Goal: Transaction & Acquisition: Purchase product/service

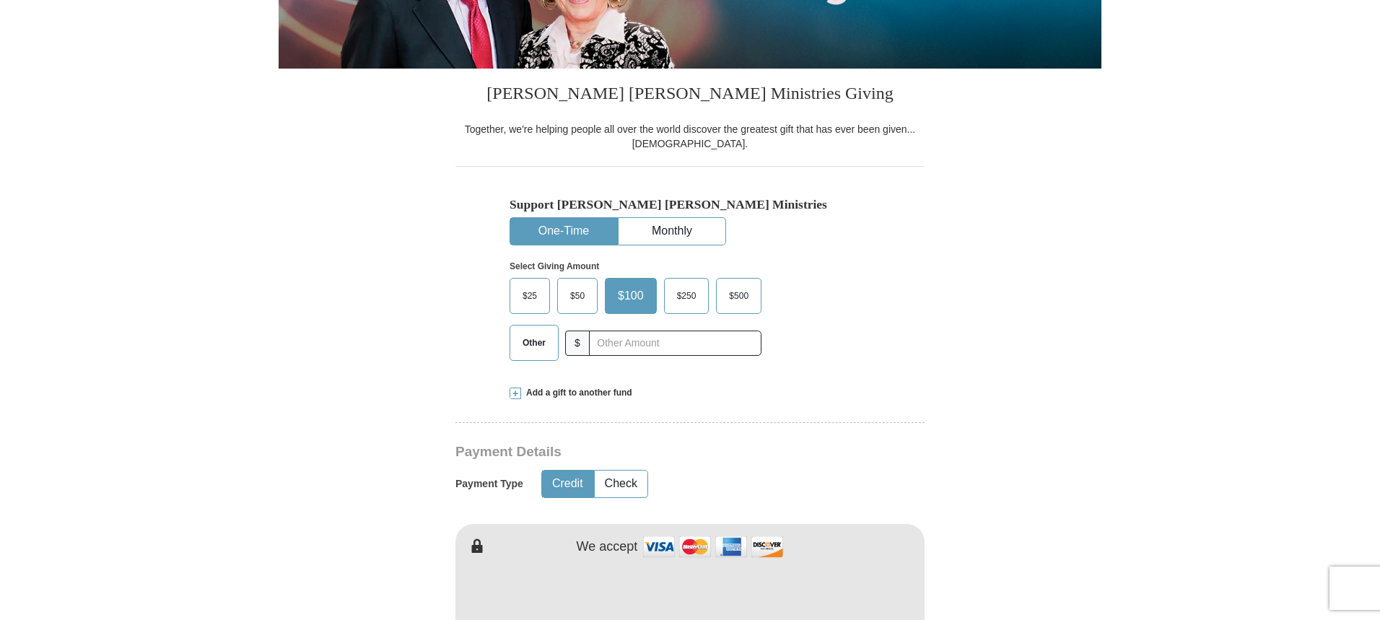
scroll to position [305, 0]
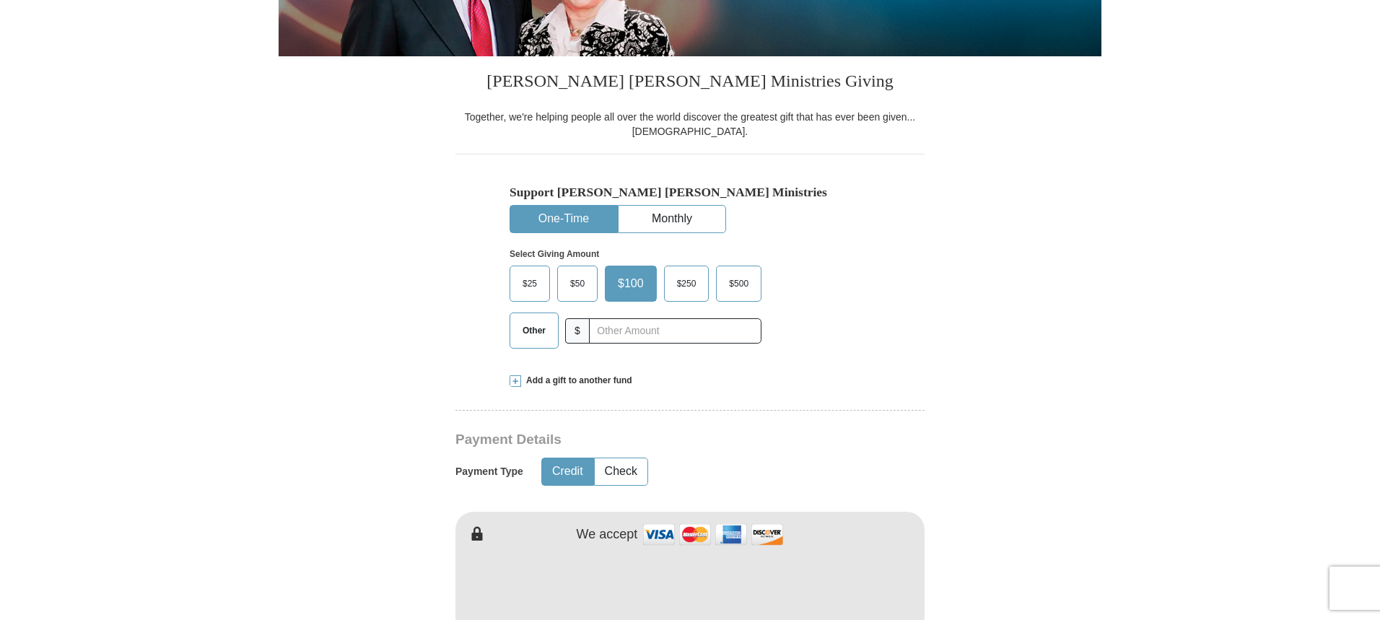
click at [517, 380] on span at bounding box center [516, 381] width 12 height 12
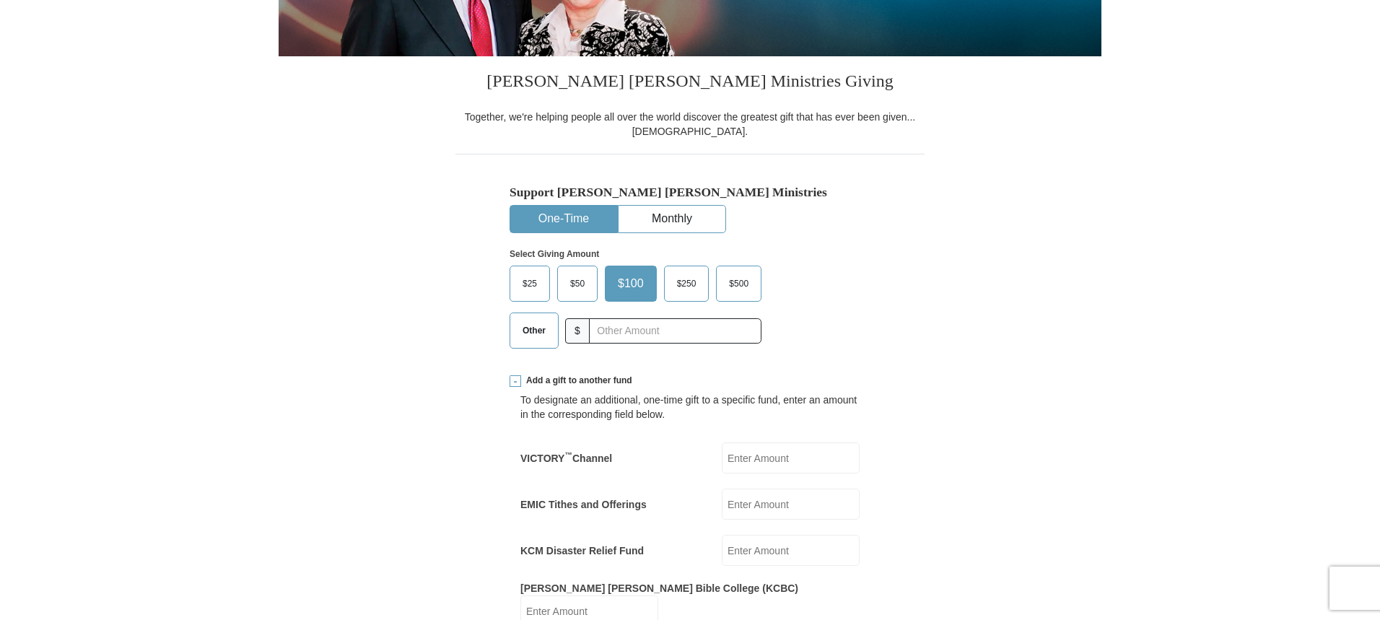
click at [572, 280] on span "$50" at bounding box center [577, 284] width 29 height 22
click at [0, 0] on input "$50" at bounding box center [0, 0] width 0 height 0
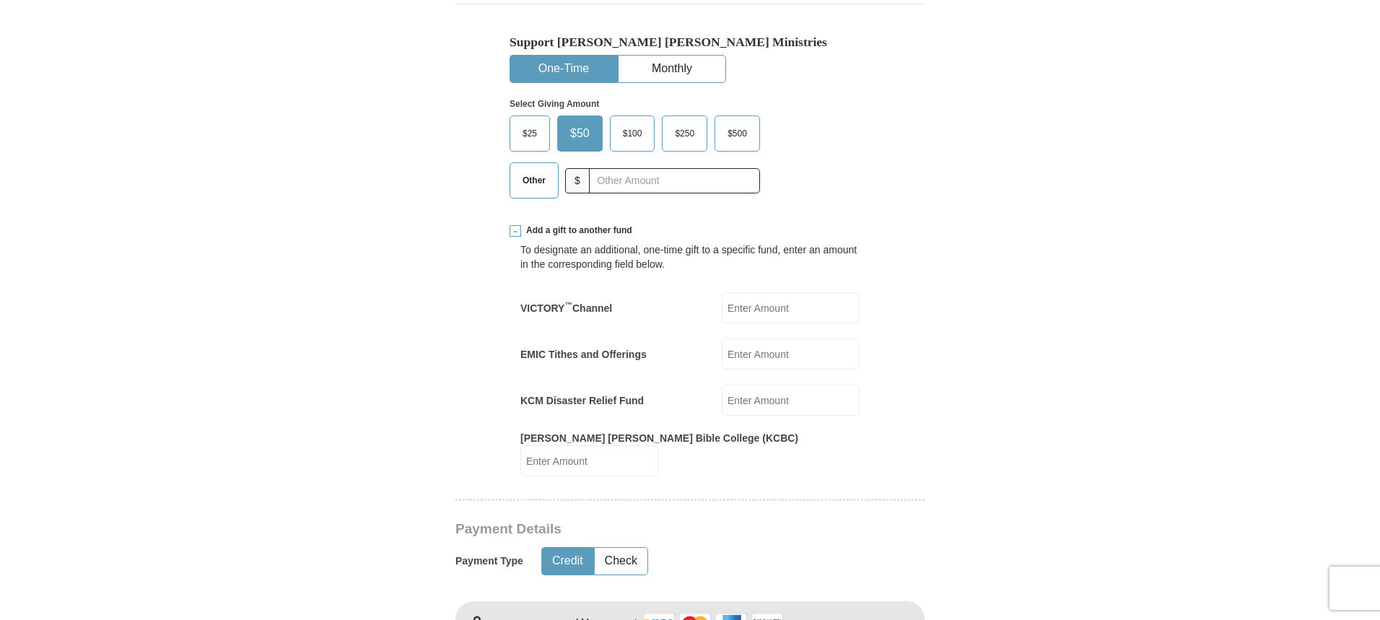
scroll to position [463, 0]
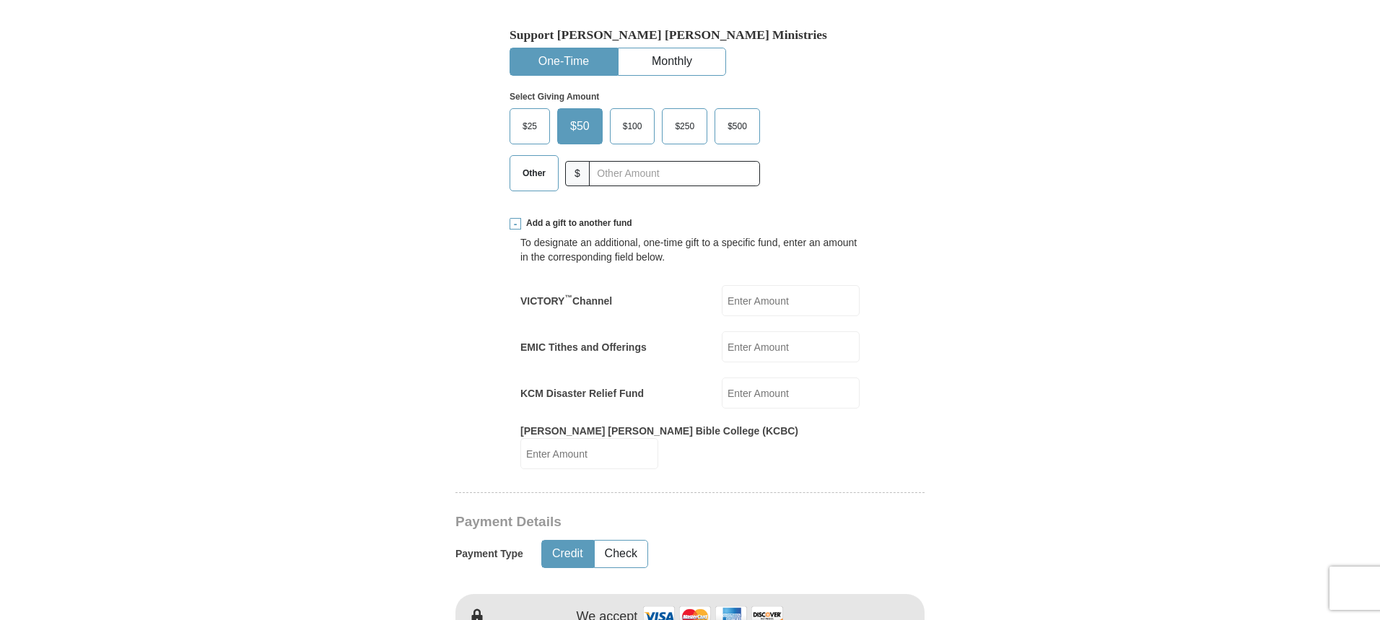
click at [776, 391] on input "KCM Disaster Relief Fund" at bounding box center [791, 392] width 138 height 31
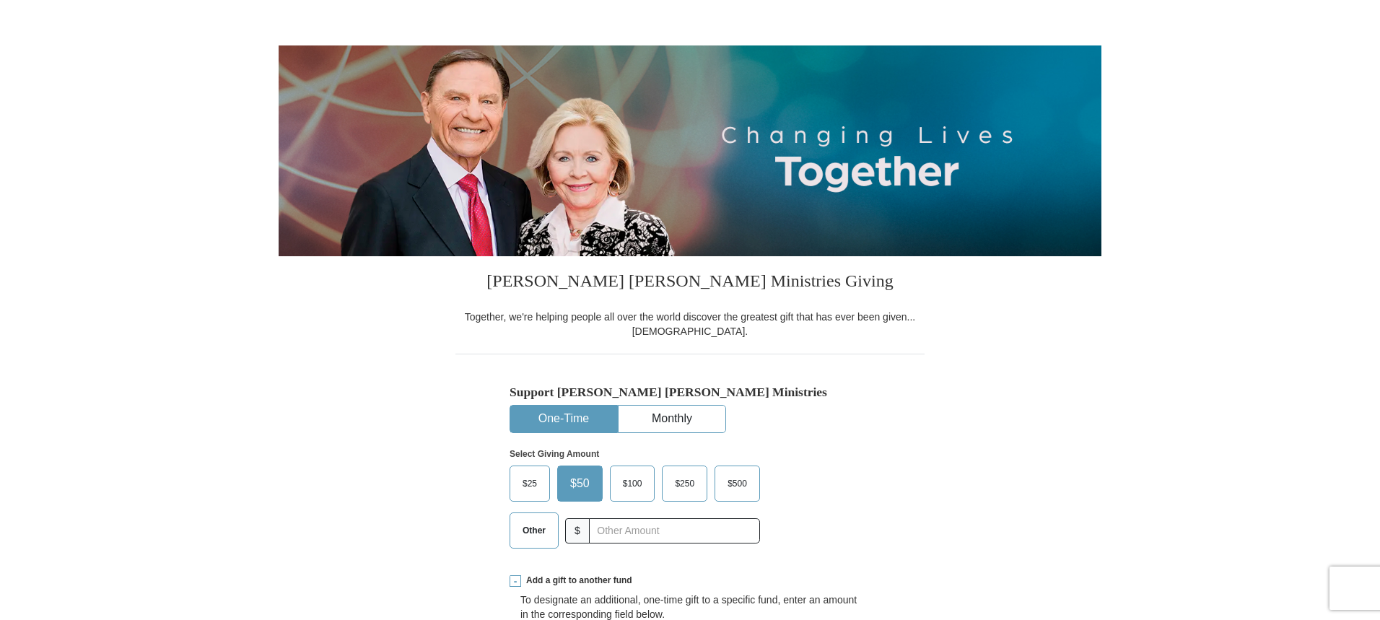
scroll to position [0, 0]
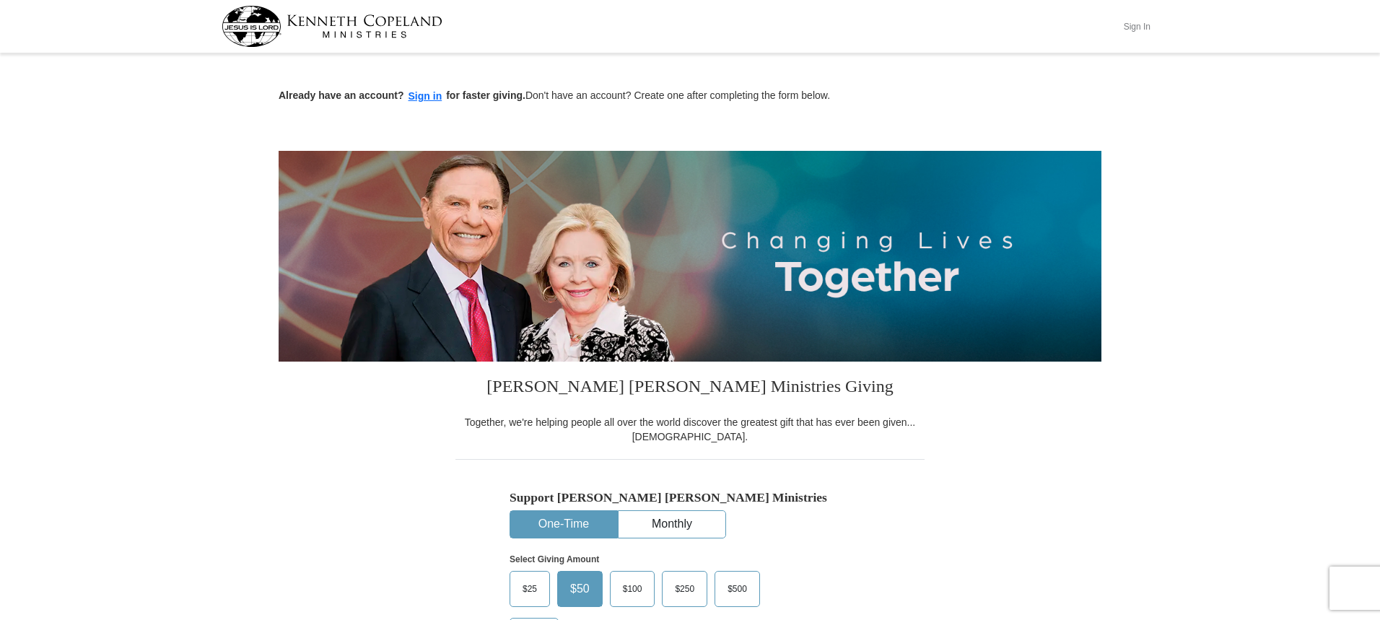
type input "50.00"
click at [1140, 30] on button "Sign In" at bounding box center [1136, 26] width 43 height 22
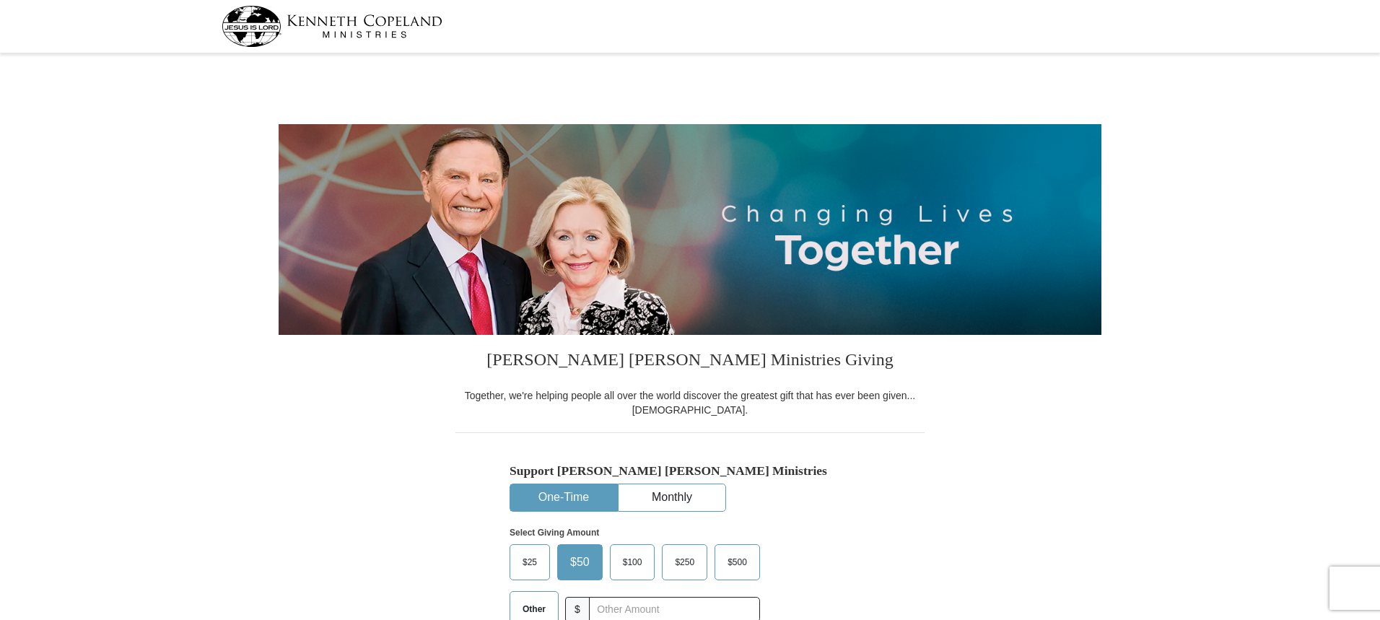
select select "TN"
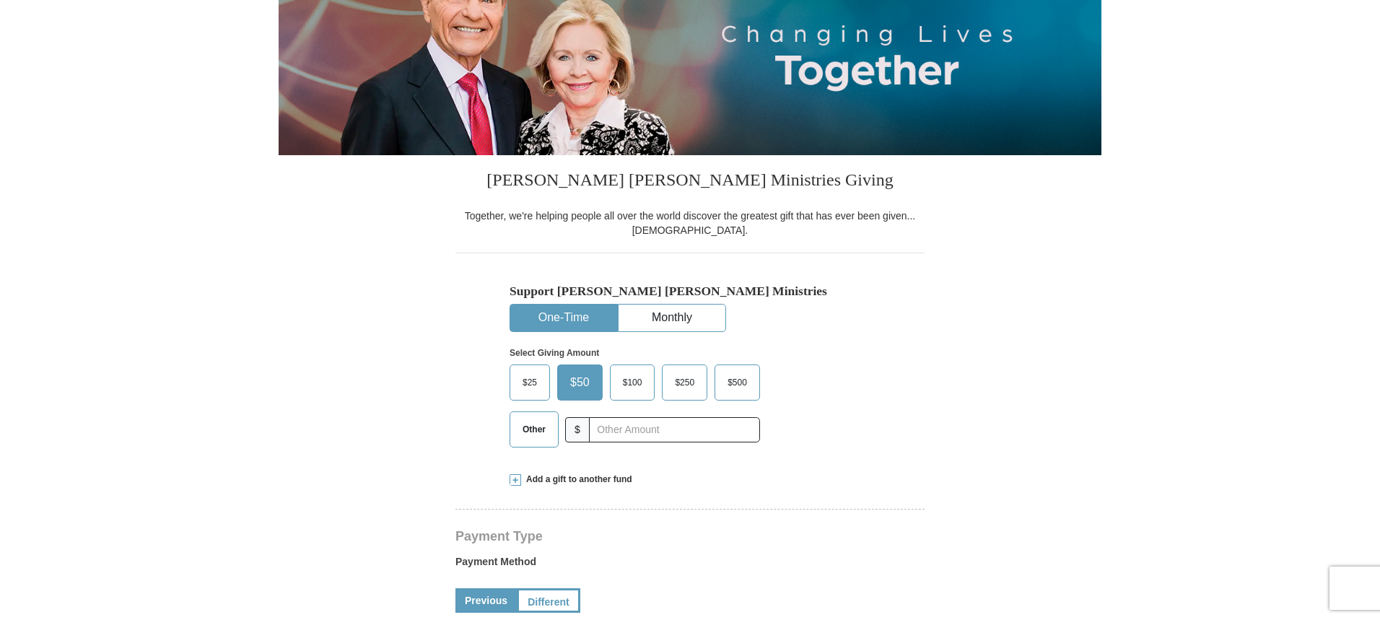
scroll to position [269, 0]
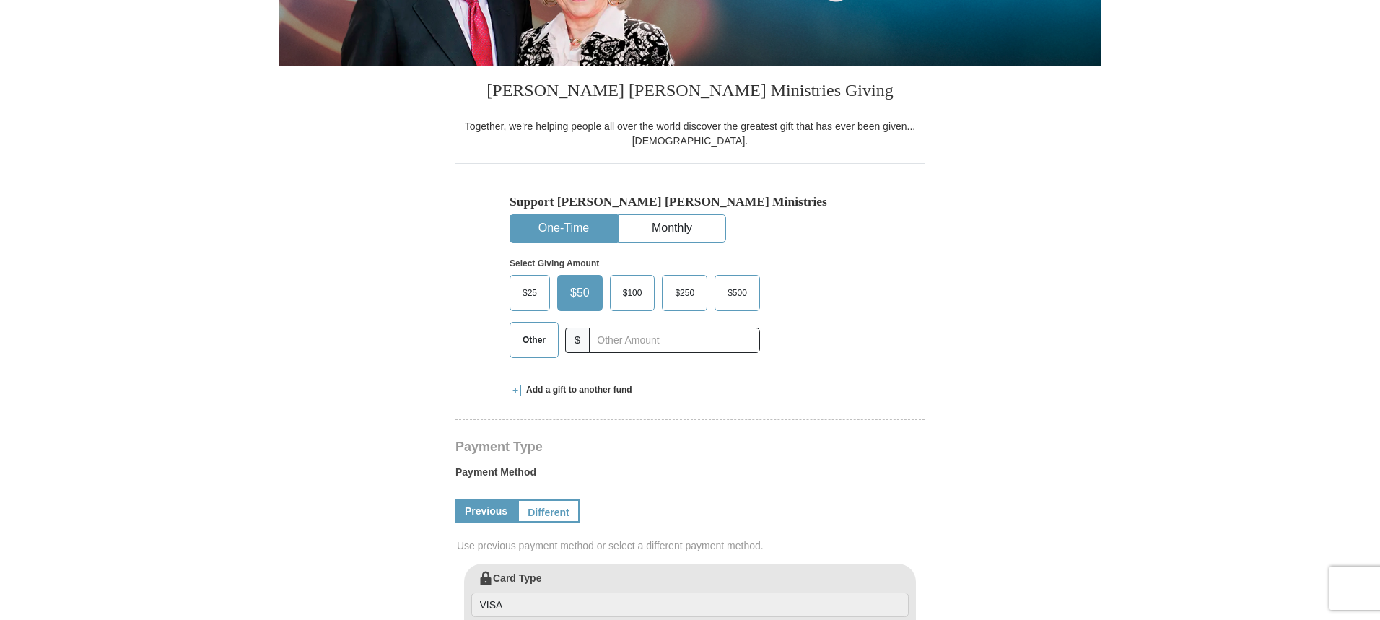
click at [515, 387] on span at bounding box center [516, 391] width 12 height 12
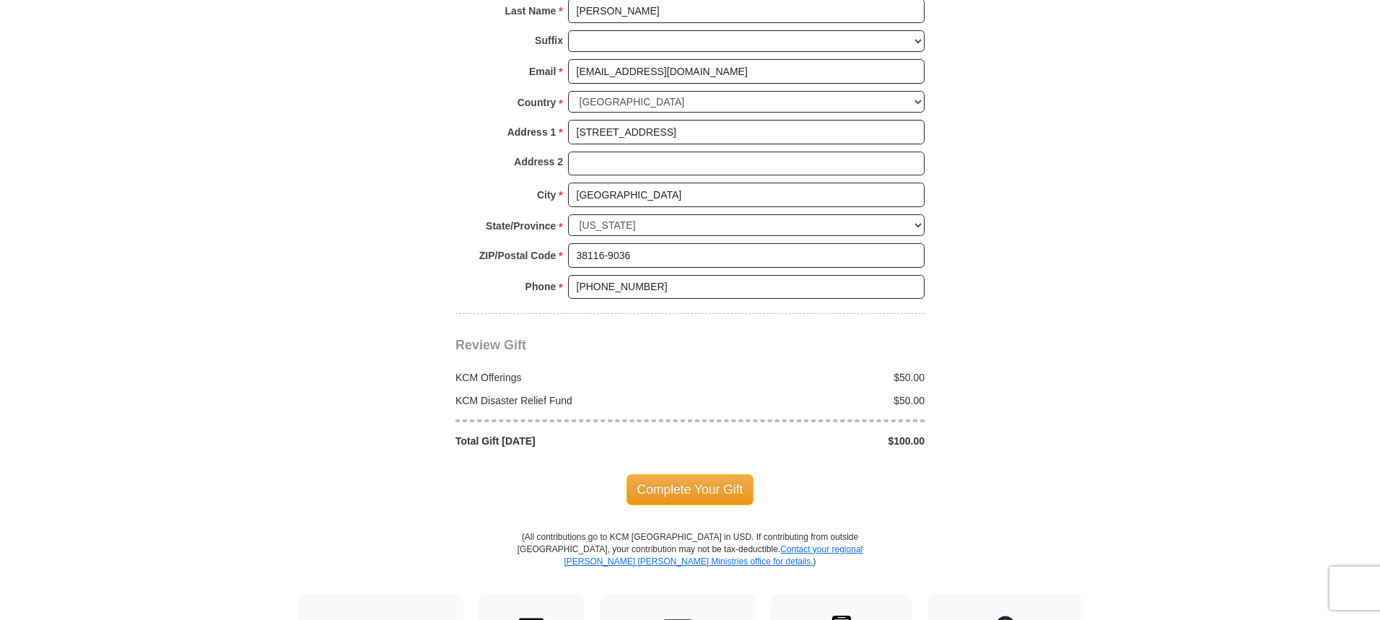
scroll to position [1292, 0]
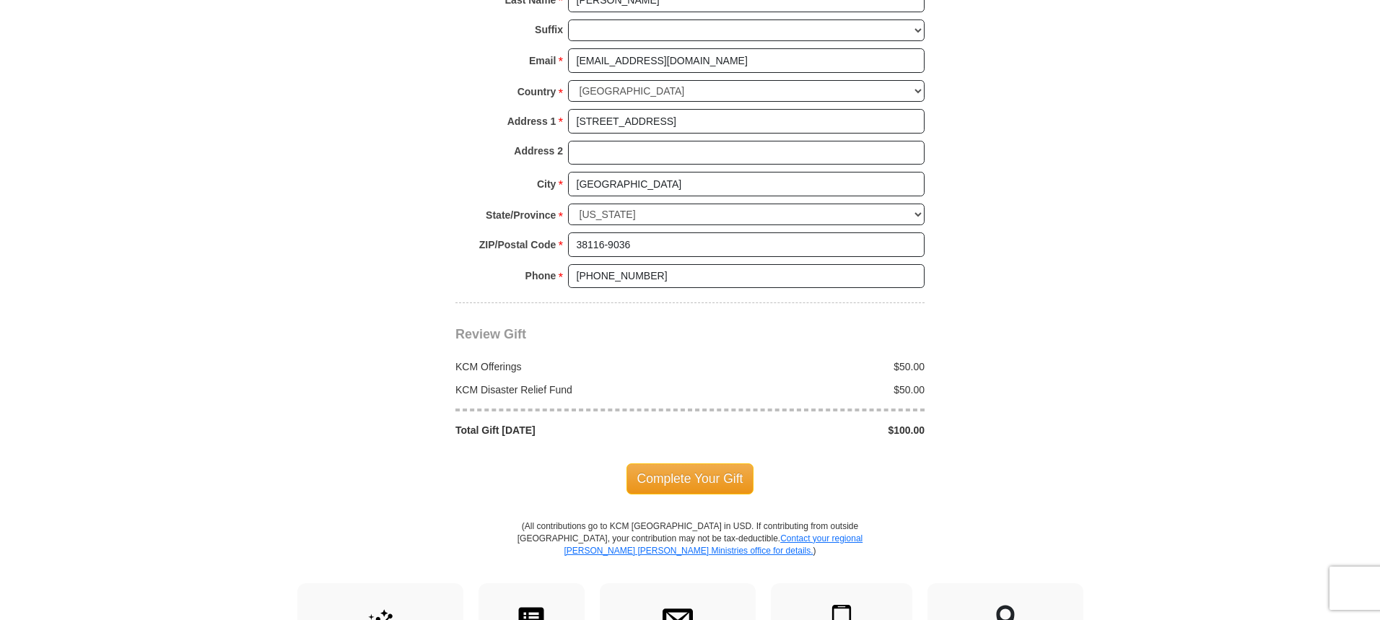
click at [695, 449] on div "Complete Your Gift" at bounding box center [689, 478] width 469 height 82
click at [682, 466] on span "Complete Your Gift" at bounding box center [691, 478] width 128 height 30
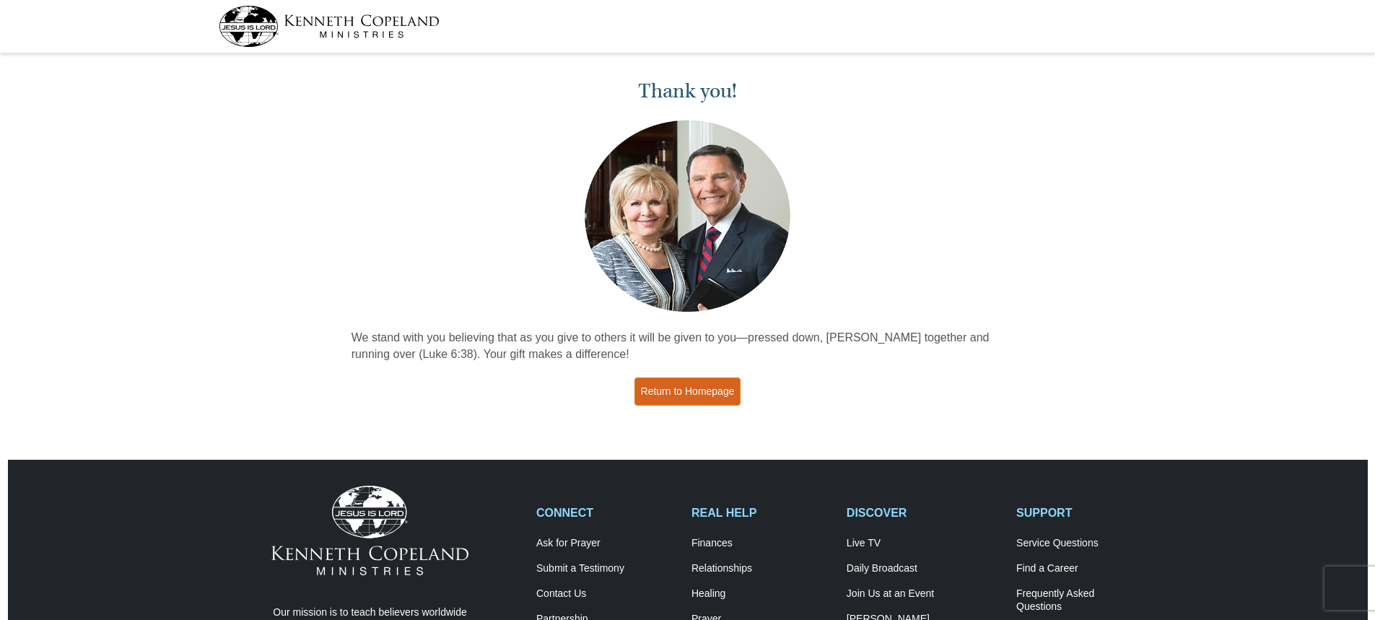
click at [666, 388] on link "Return to Homepage" at bounding box center [687, 391] width 107 height 28
